Goal: Transaction & Acquisition: Obtain resource

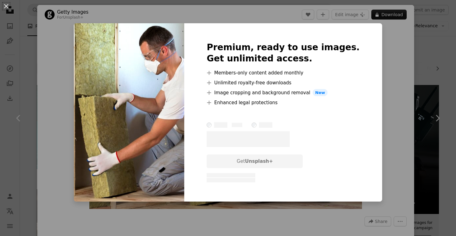
scroll to position [540, 0]
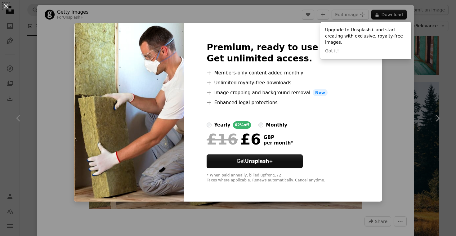
click at [361, 113] on div "Premium, ready to use images. Get unlimited access. A plus sign Members-only co…" at bounding box center [283, 112] width 198 height 179
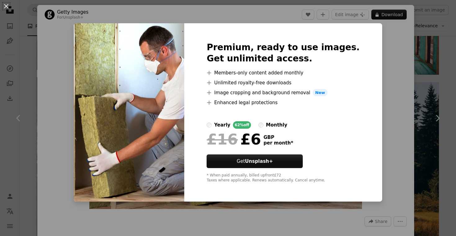
click at [261, 224] on div "An X shape Premium, ready to use images. Get unlimited access. A plus sign Memb…" at bounding box center [228, 118] width 456 height 236
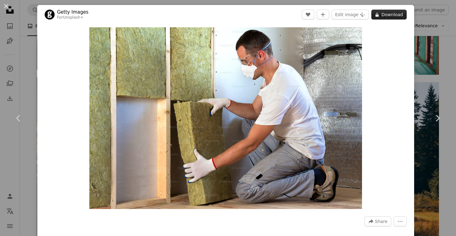
click at [392, 18] on button "A lock Download" at bounding box center [388, 15] width 35 height 10
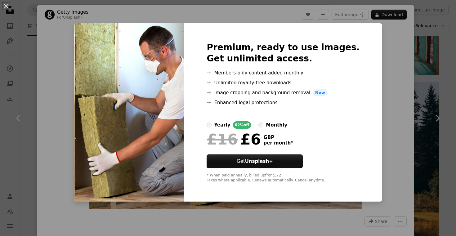
click at [387, 64] on div "An X shape Premium, ready to use images. Get unlimited access. A plus sign Memb…" at bounding box center [228, 118] width 456 height 236
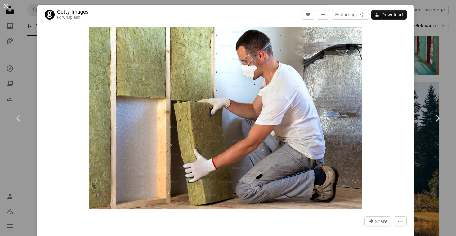
click at [9, 9] on button "An X shape" at bounding box center [5, 5] width 7 height 7
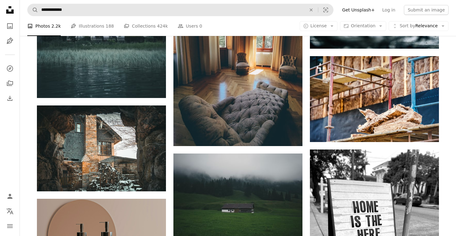
scroll to position [965, 0]
